Goal: Task Accomplishment & Management: Complete application form

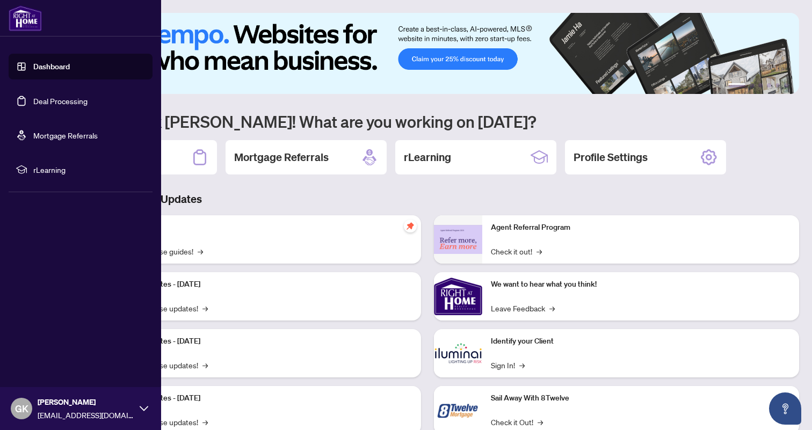
click at [37, 67] on link "Dashboard" at bounding box center [51, 67] width 37 height 10
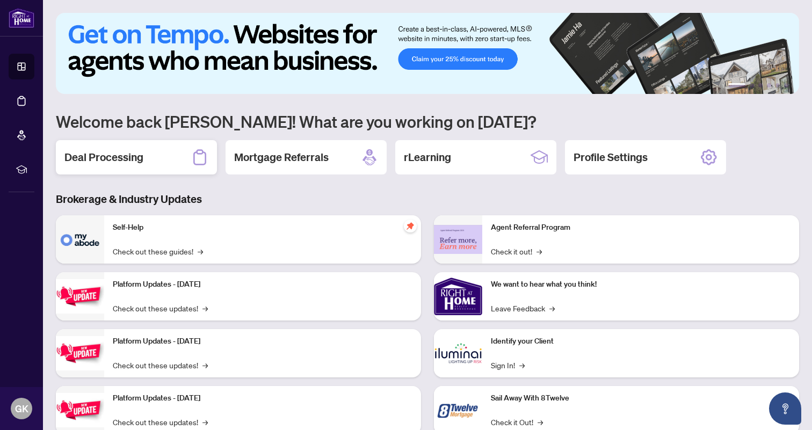
click at [145, 165] on div "Deal Processing" at bounding box center [136, 157] width 161 height 34
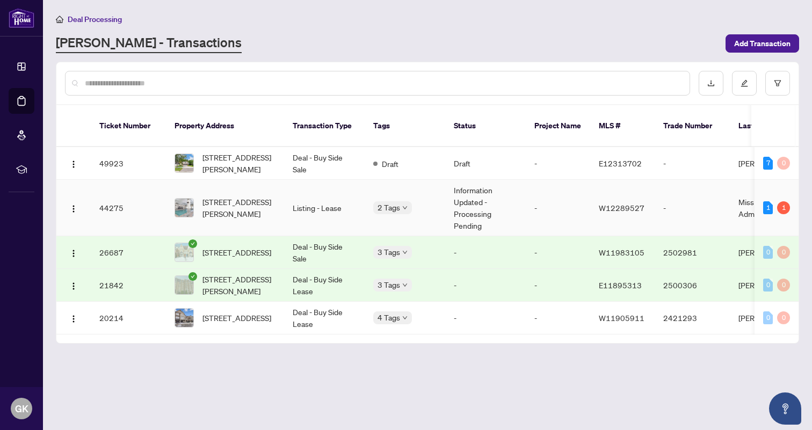
click at [111, 197] on td "44275" at bounding box center [128, 208] width 75 height 56
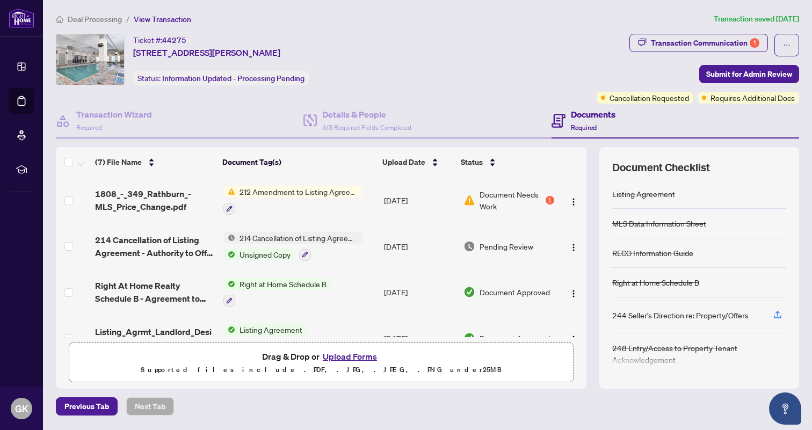
click at [366, 356] on button "Upload Forms" at bounding box center [350, 357] width 61 height 14
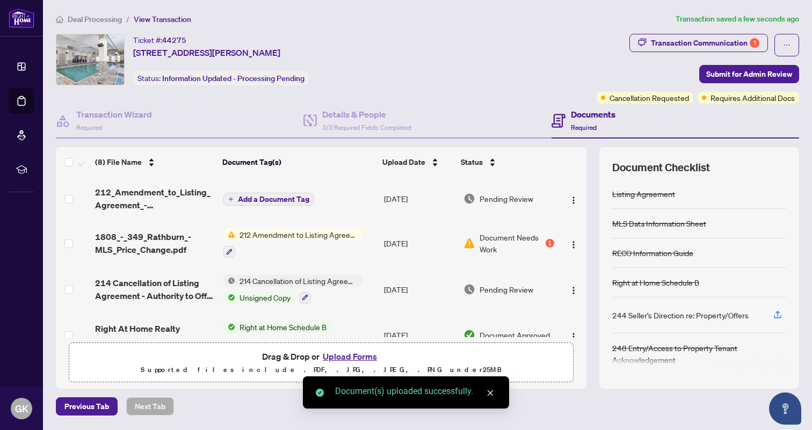
click at [283, 196] on span "Add a Document Tag" at bounding box center [273, 200] width 71 height 8
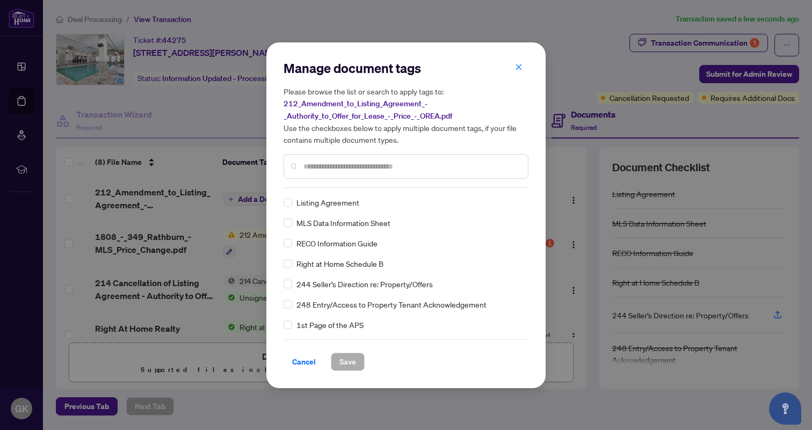
click at [300, 170] on div at bounding box center [406, 166] width 245 height 25
click at [315, 166] on input "text" at bounding box center [412, 167] width 216 height 12
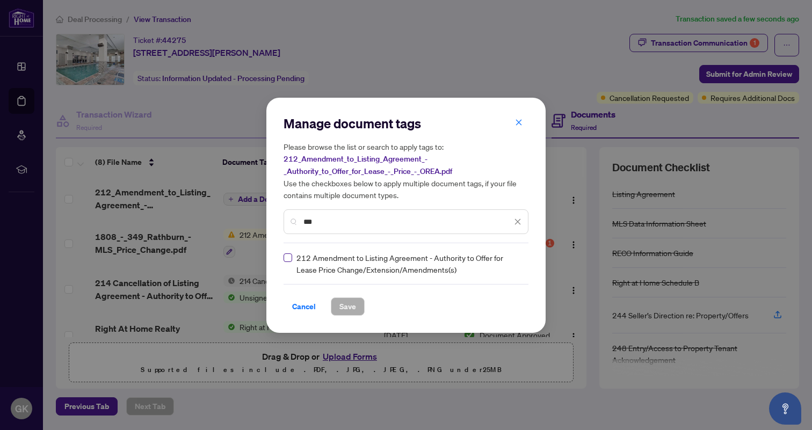
type input "***"
click at [347, 306] on span "Save" at bounding box center [348, 306] width 17 height 17
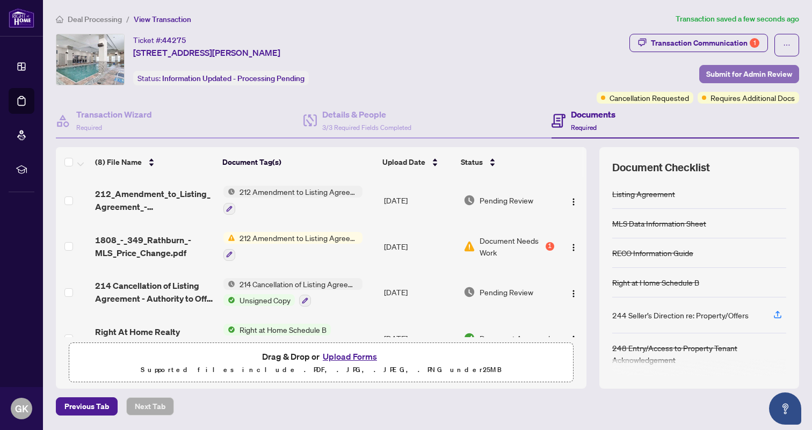
click at [776, 75] on span "Submit for Admin Review" at bounding box center [750, 74] width 86 height 17
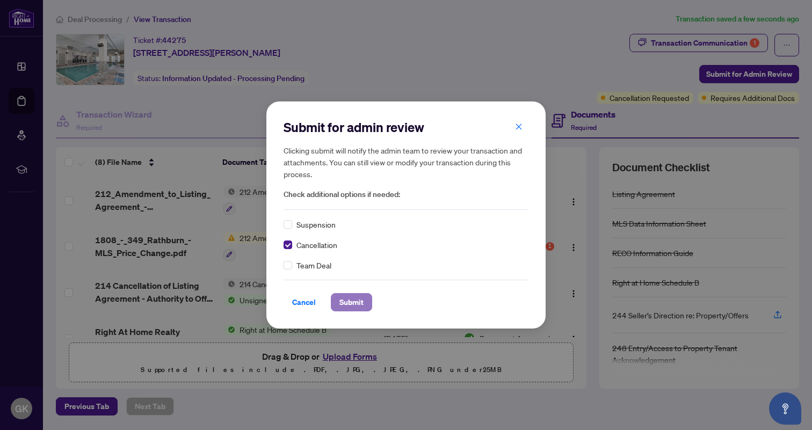
click at [353, 302] on span "Submit" at bounding box center [352, 302] width 24 height 17
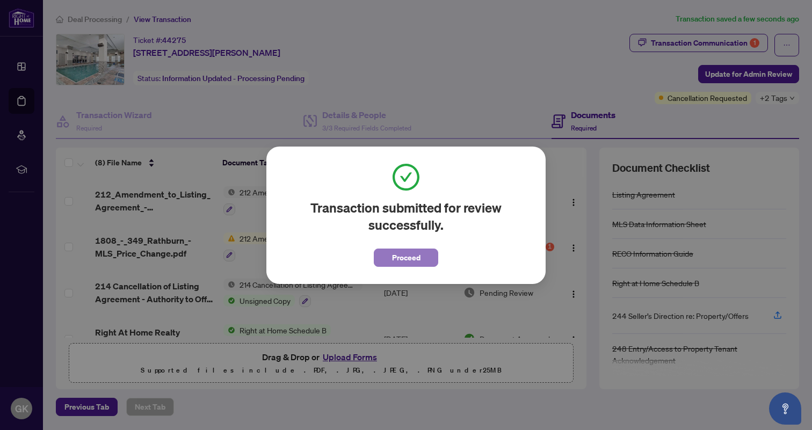
click at [397, 258] on span "Proceed" at bounding box center [406, 257] width 28 height 17
